Goal: Information Seeking & Learning: Learn about a topic

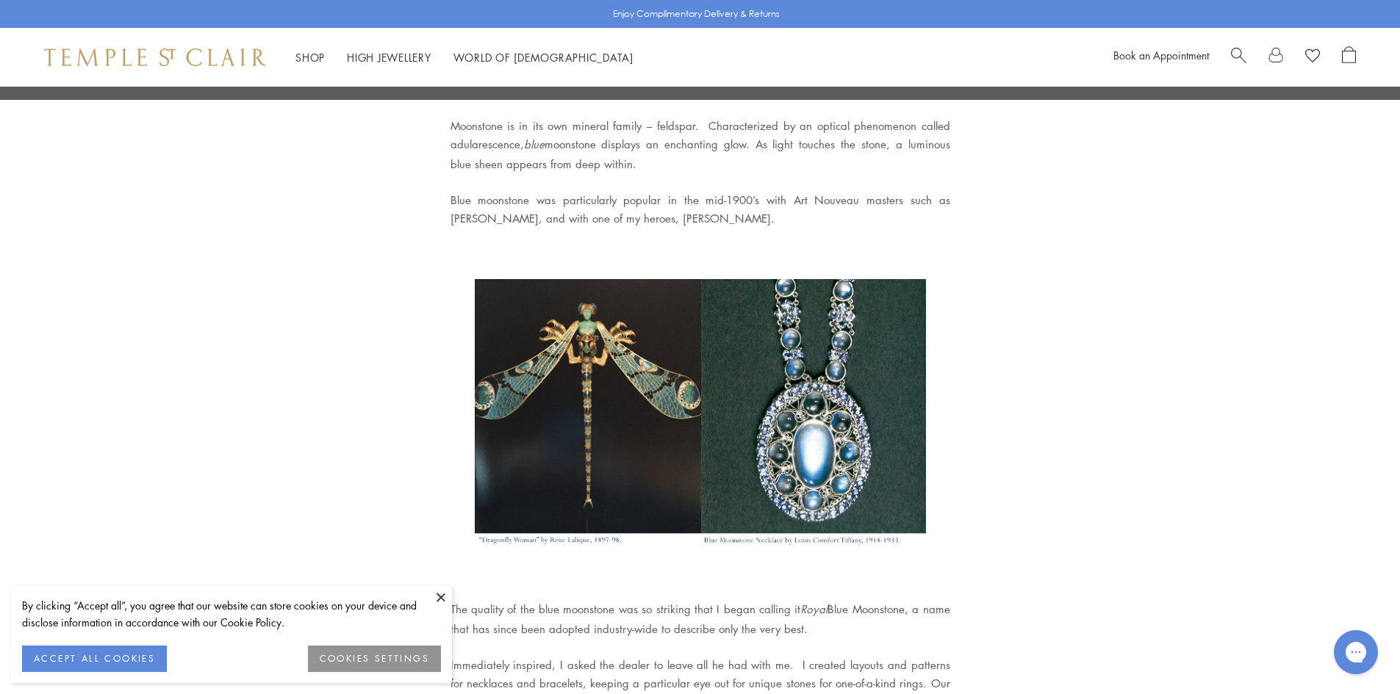
scroll to position [955, 0]
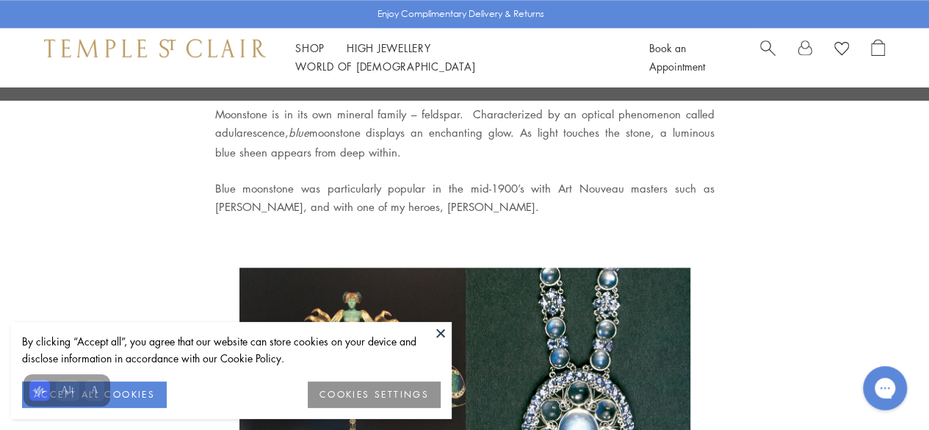
scroll to position [955, 0]
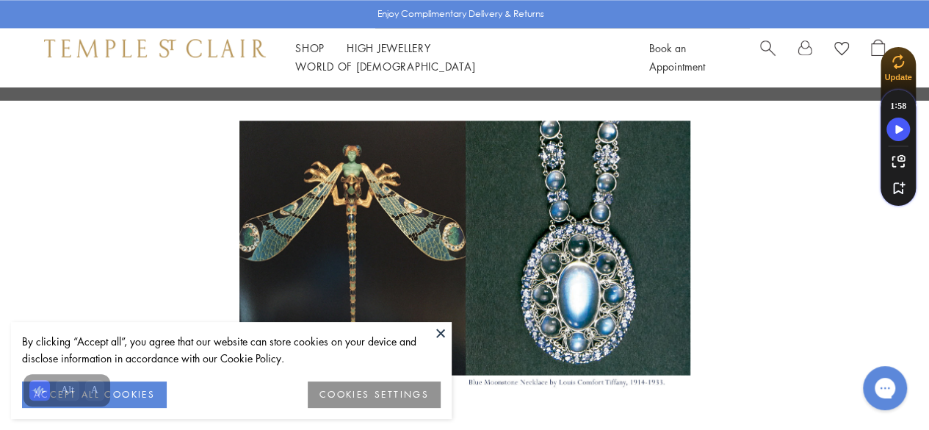
drag, startPoint x: 440, startPoint y: 328, endPoint x: 431, endPoint y: 334, distance: 11.2
click at [440, 328] on button at bounding box center [441, 333] width 22 height 22
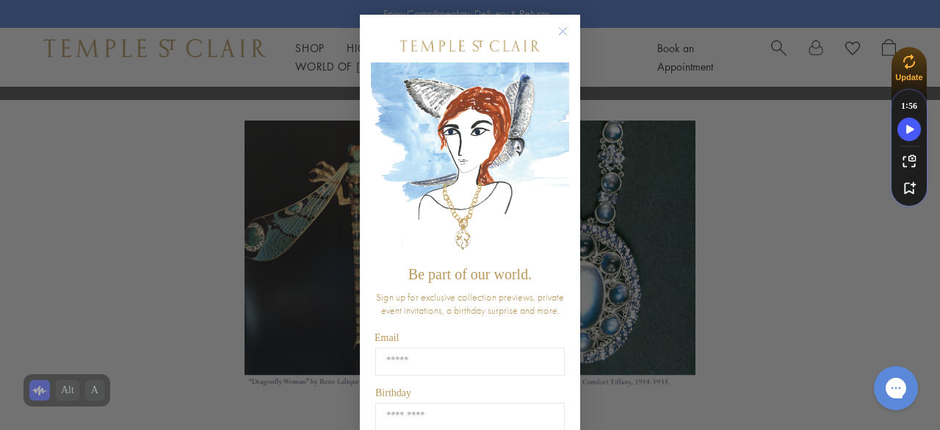
click at [555, 27] on circle "Close dialog" at bounding box center [564, 32] width 18 height 18
